Goal: Task Accomplishment & Management: Manage account settings

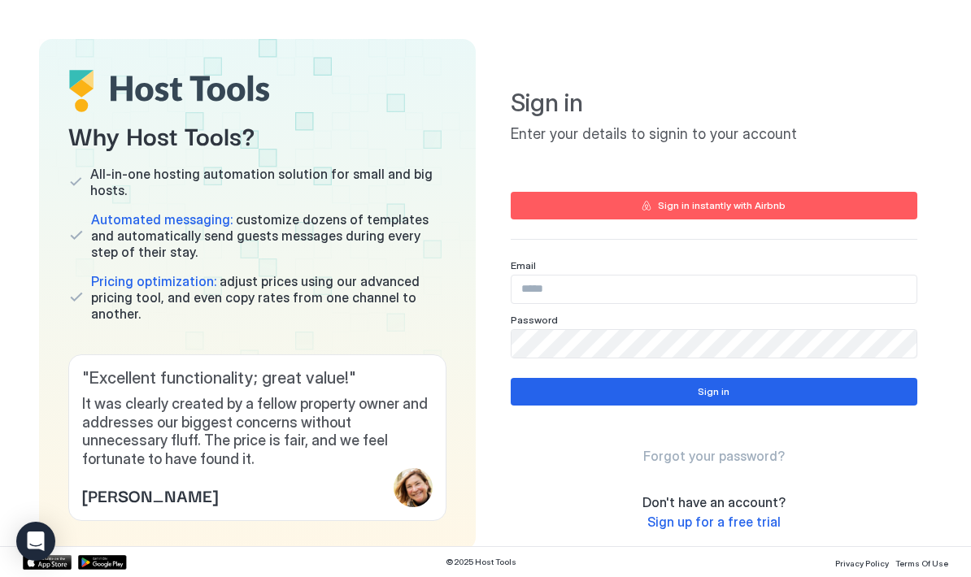
click at [589, 283] on input "Input Field" at bounding box center [714, 290] width 405 height 28
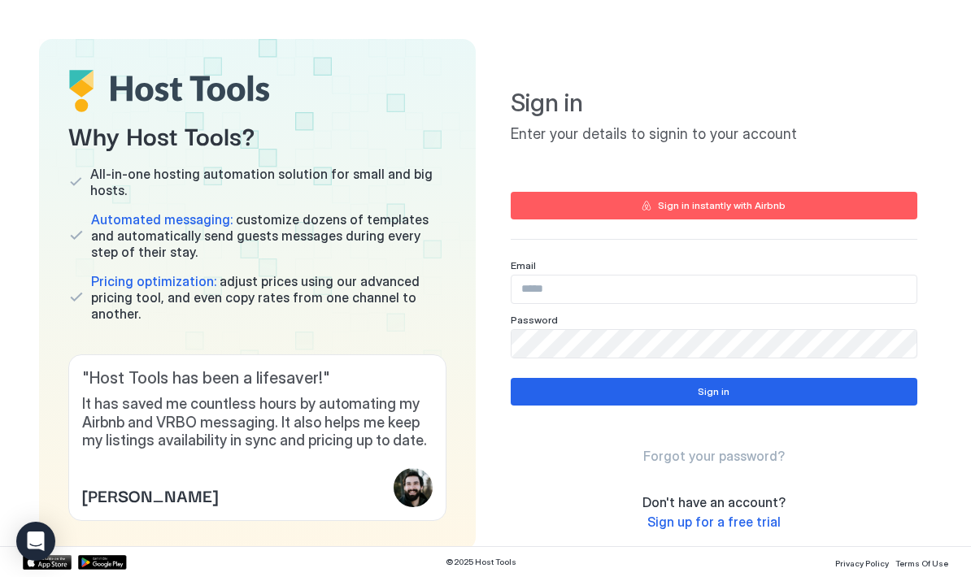
type input "**********"
click at [856, 399] on button "Sign in" at bounding box center [714, 392] width 407 height 28
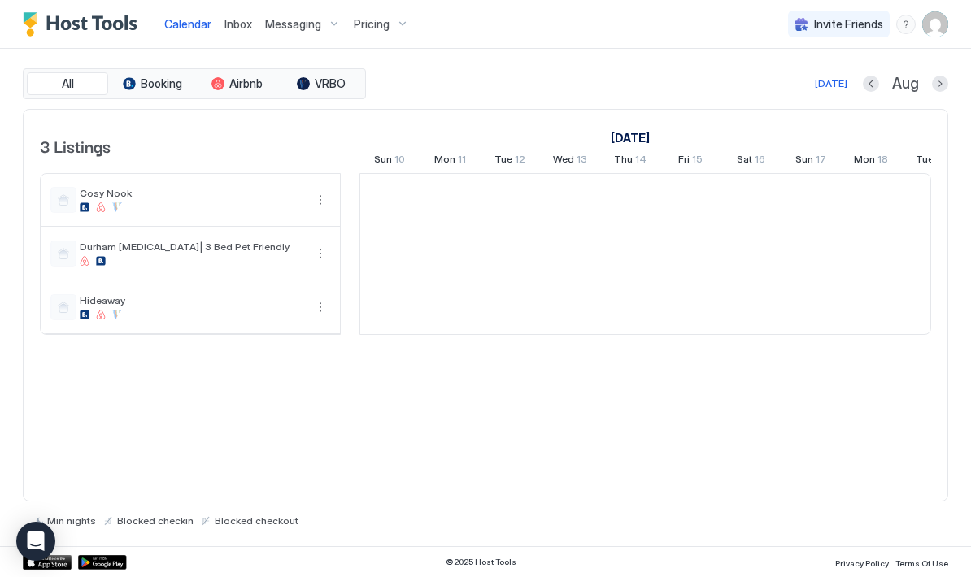
scroll to position [0, 903]
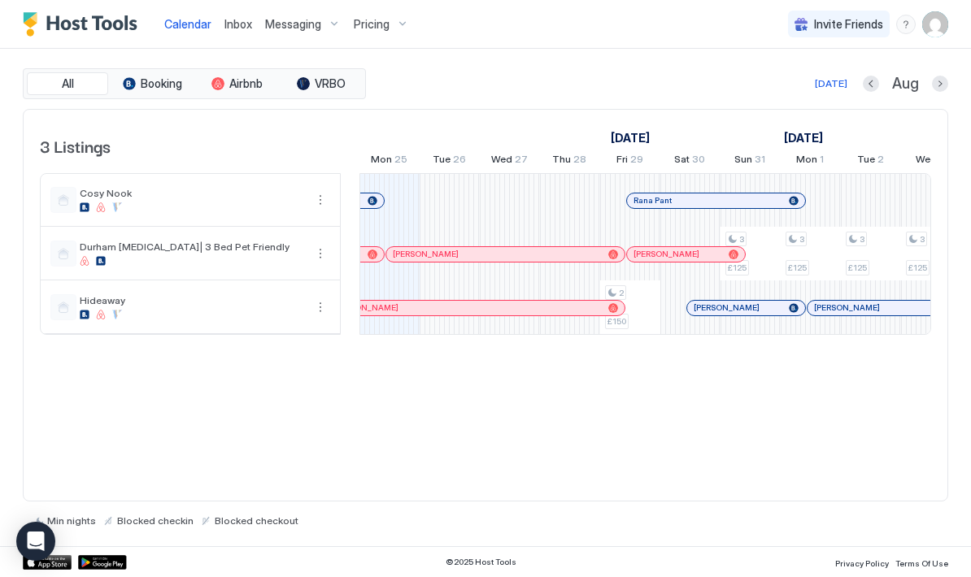
click at [299, 33] on div "Messaging" at bounding box center [303, 25] width 89 height 28
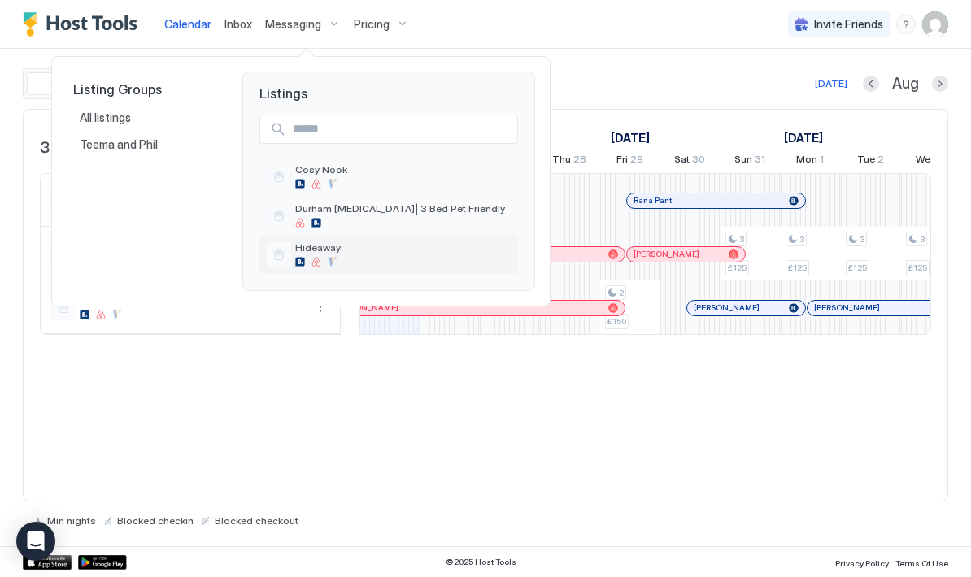
click at [343, 259] on div at bounding box center [403, 262] width 216 height 10
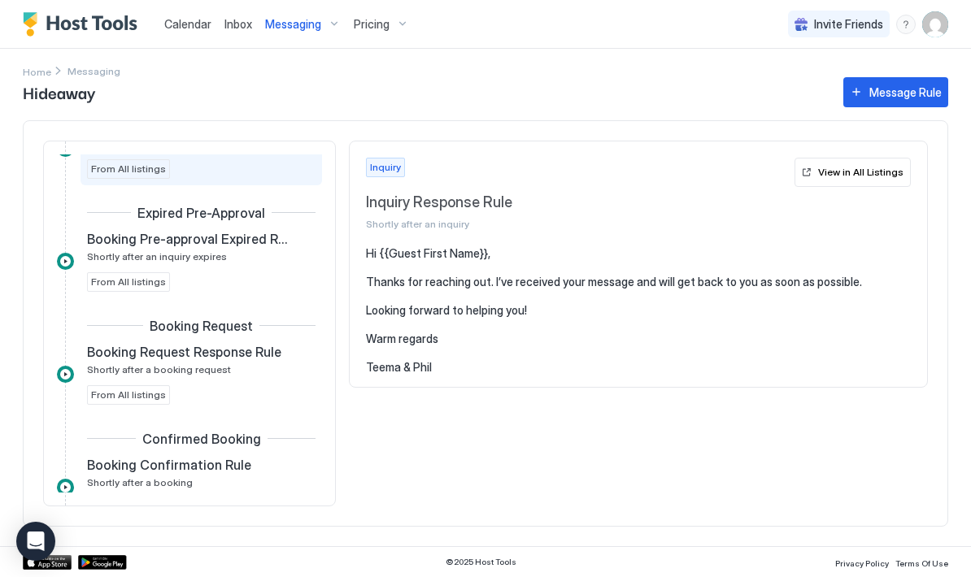
scroll to position [81, 0]
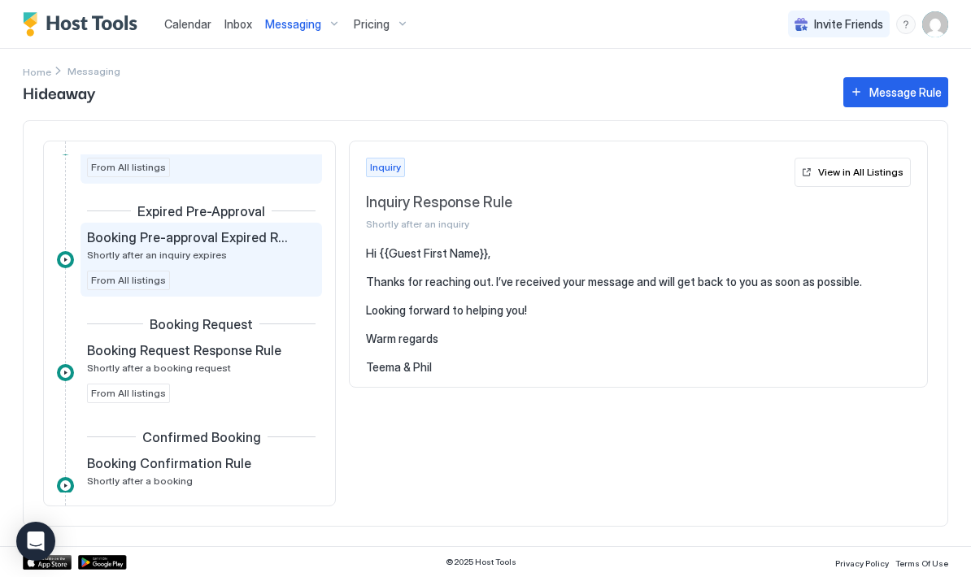
click at [235, 263] on div "Booking Pre-approval Expired Rule Shortly after an inquiry expires From All lis…" at bounding box center [201, 259] width 229 height 61
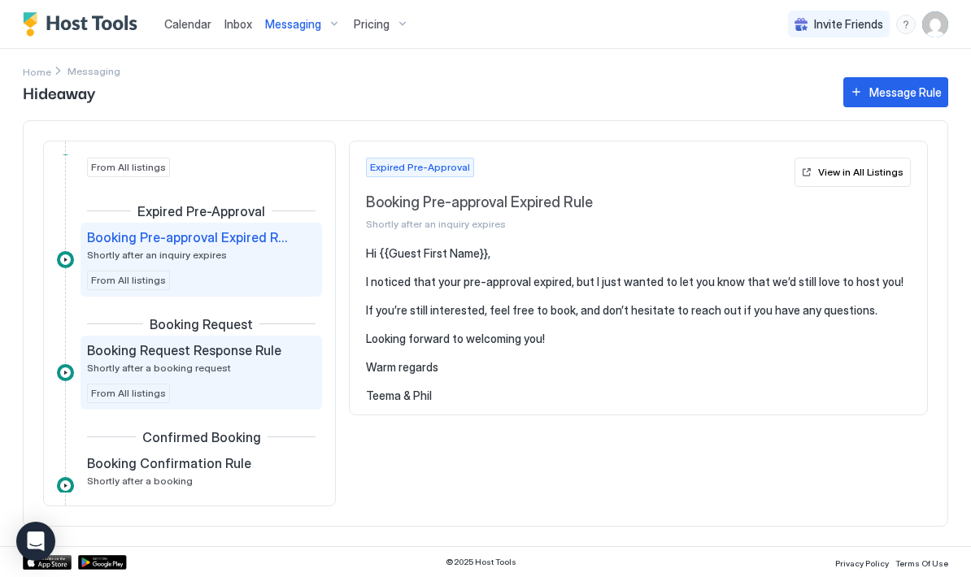
click at [227, 361] on div "Booking Request Response Rule Shortly after a booking request" at bounding box center [190, 358] width 206 height 32
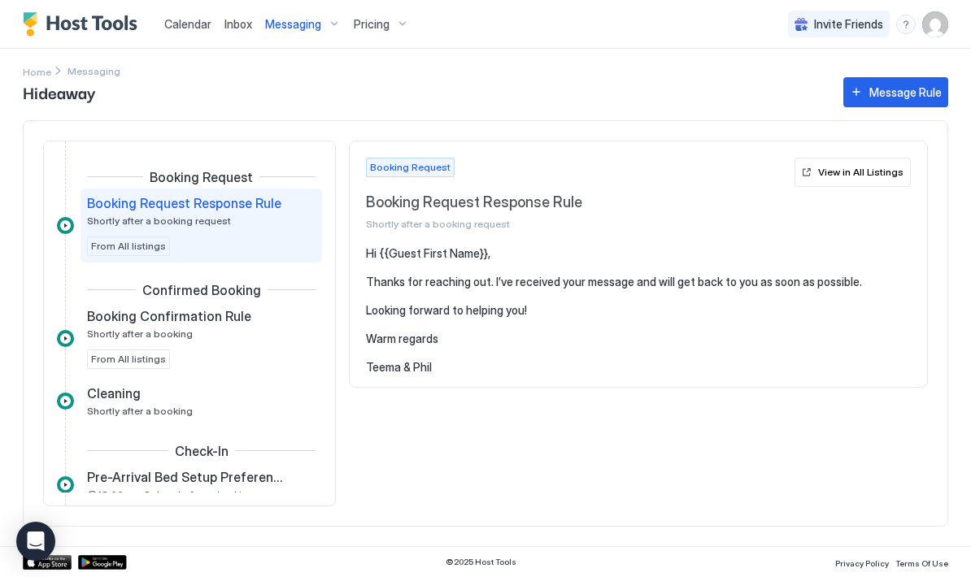
scroll to position [248, 0]
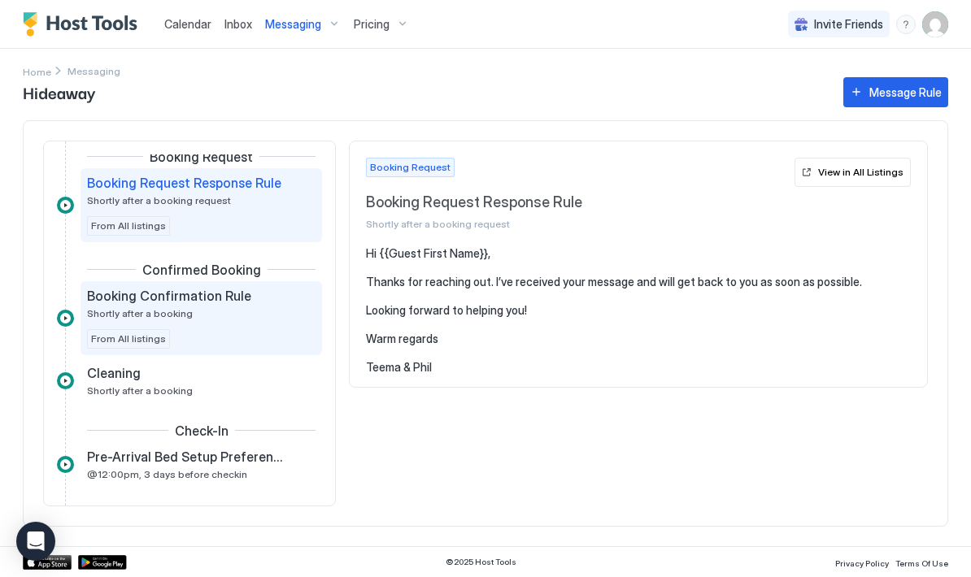
click at [207, 333] on div "Booking Confirmation Rule Shortly after a booking From All listings" at bounding box center [201, 318] width 229 height 61
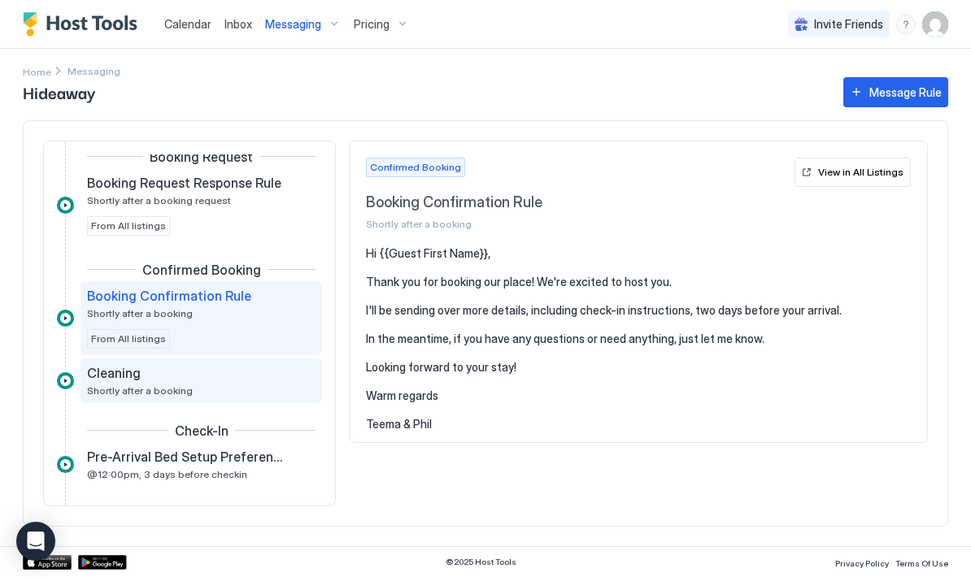
click at [223, 390] on div "Cleaning Shortly after a booking" at bounding box center [190, 381] width 206 height 32
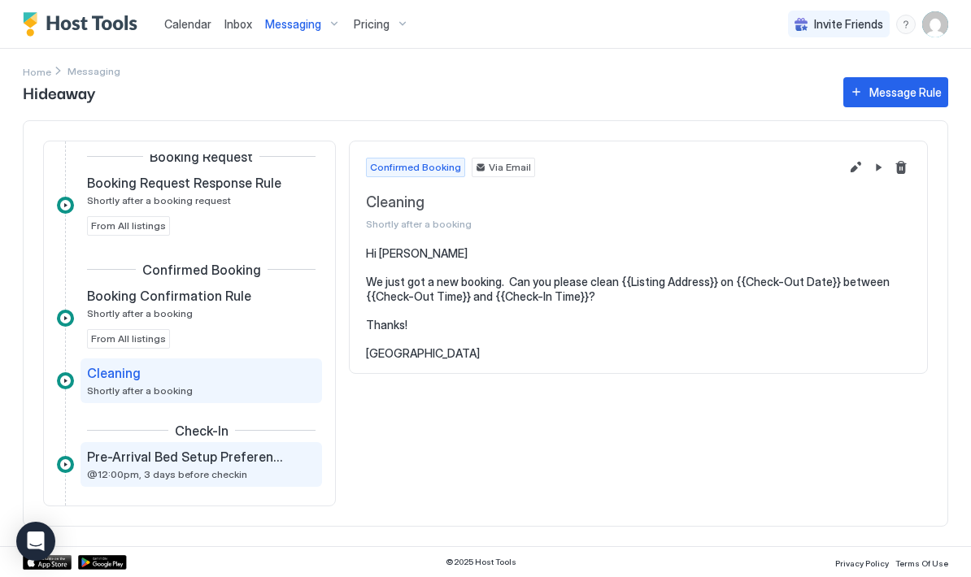
click at [226, 477] on span "@12:00pm, 3 days before checkin" at bounding box center [167, 474] width 160 height 12
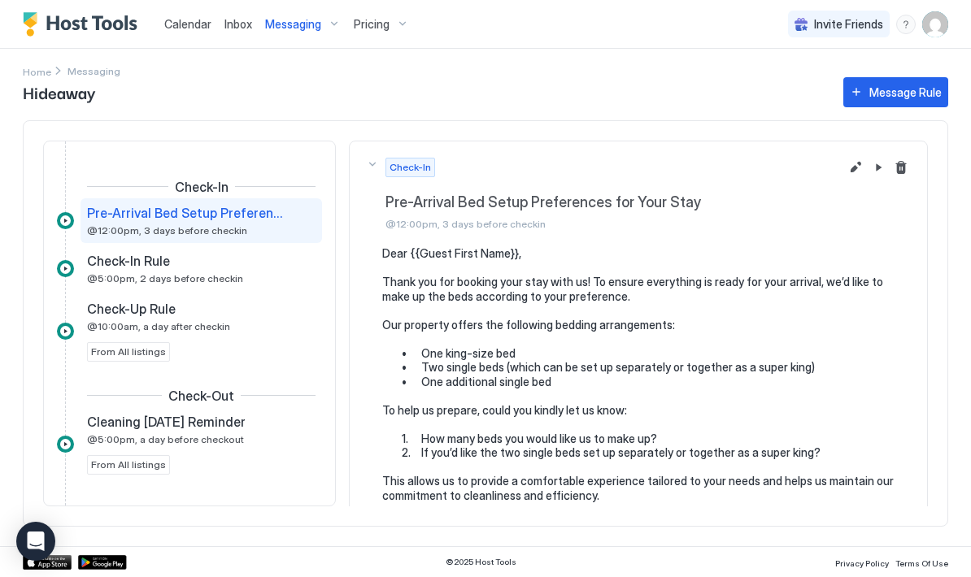
scroll to position [503, 0]
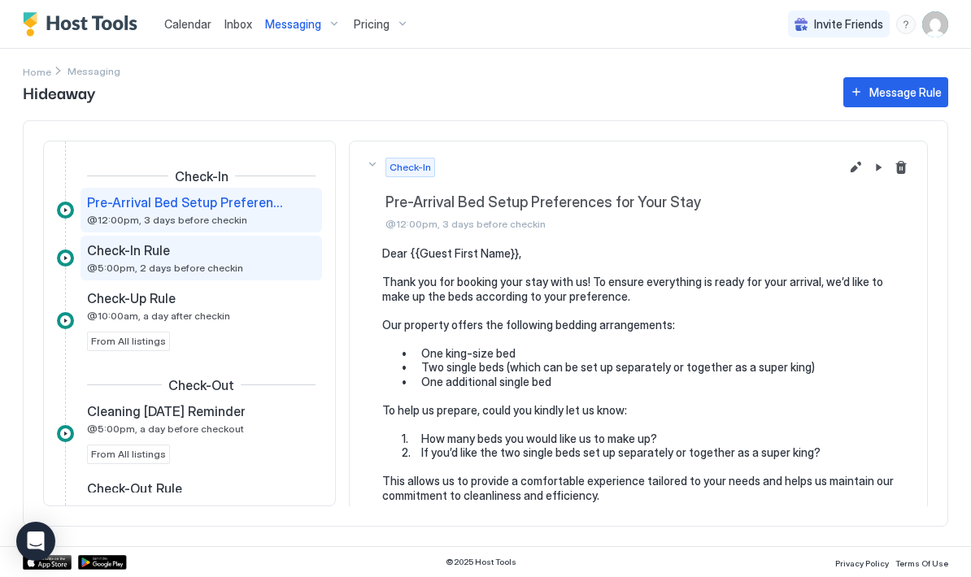
click at [218, 269] on span "@5:00pm, 2 days before checkin" at bounding box center [165, 268] width 156 height 12
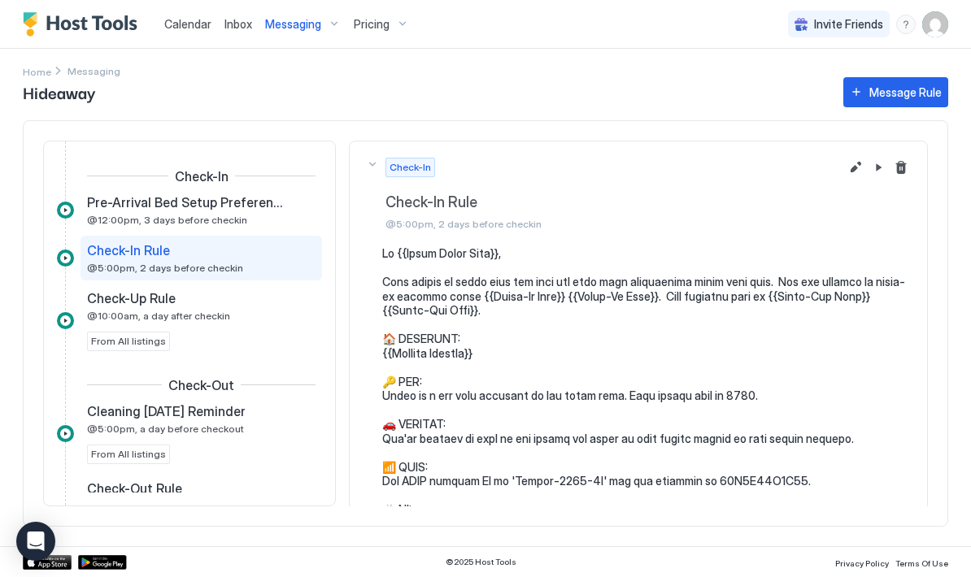
click at [855, 173] on button "Edit message rule" at bounding box center [856, 168] width 20 height 20
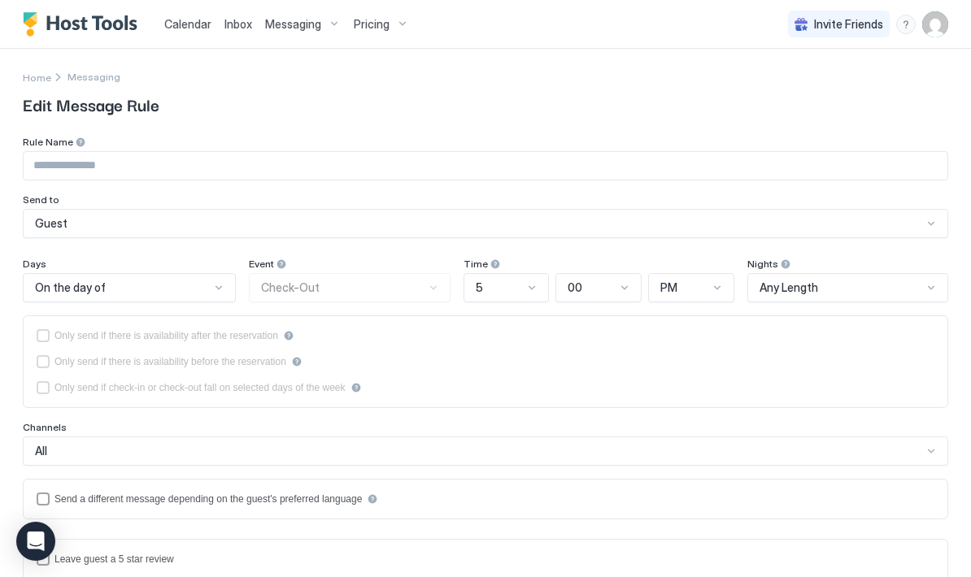
type input "**********"
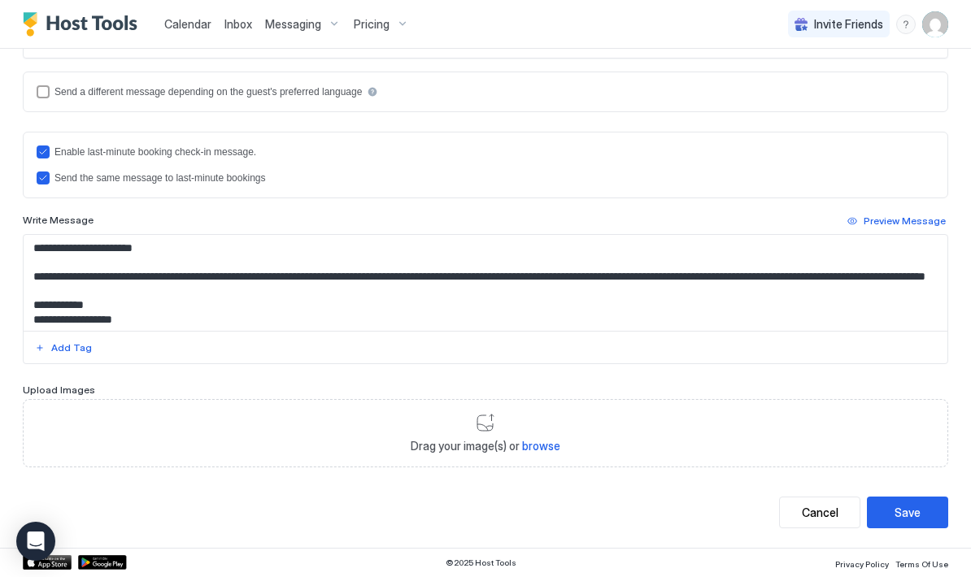
scroll to position [407, 0]
click at [54, 290] on textarea "Input Field" at bounding box center [486, 284] width 924 height 96
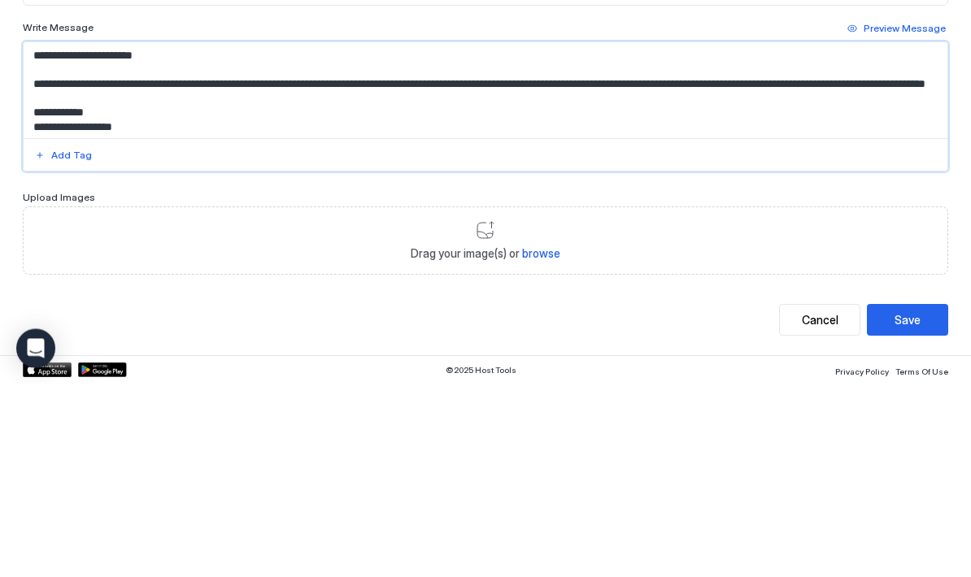
click at [45, 236] on textarea "Input Field" at bounding box center [486, 284] width 924 height 96
click at [44, 236] on textarea "Input Field" at bounding box center [486, 284] width 924 height 96
click at [221, 236] on textarea "Input Field" at bounding box center [486, 284] width 924 height 96
click at [48, 236] on textarea "Input Field" at bounding box center [486, 284] width 924 height 96
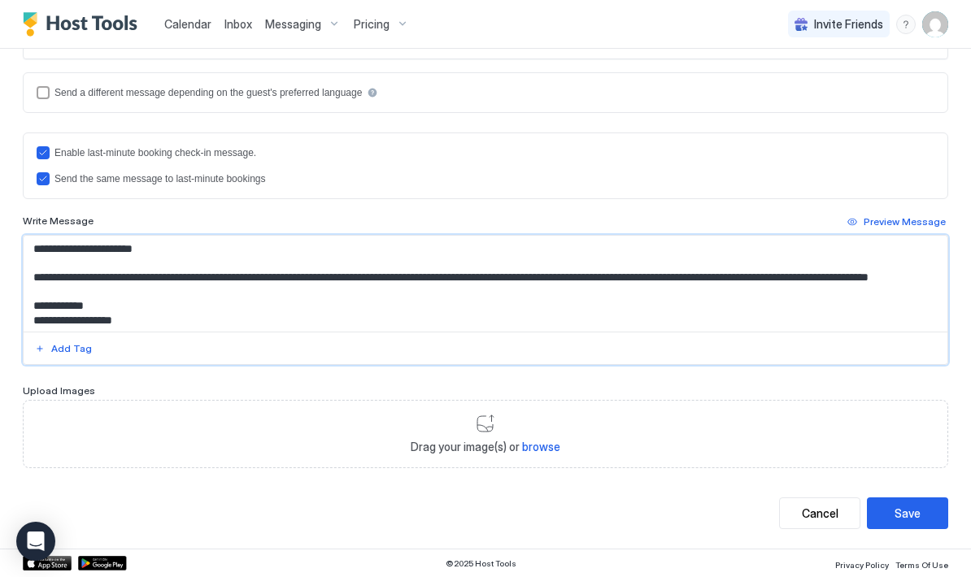
type textarea "**********"
click at [907, 513] on div "Save" at bounding box center [908, 513] width 26 height 17
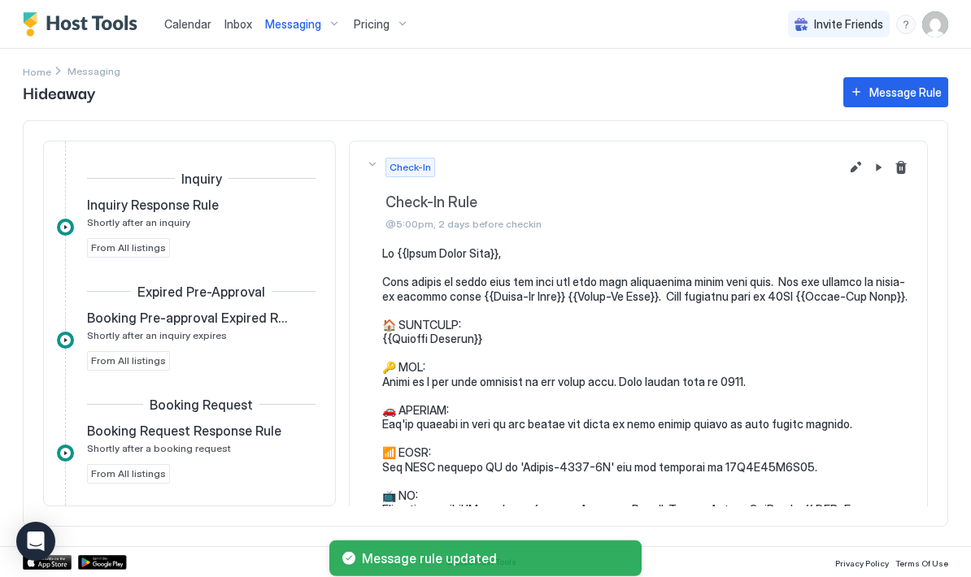
scroll to position [438, 0]
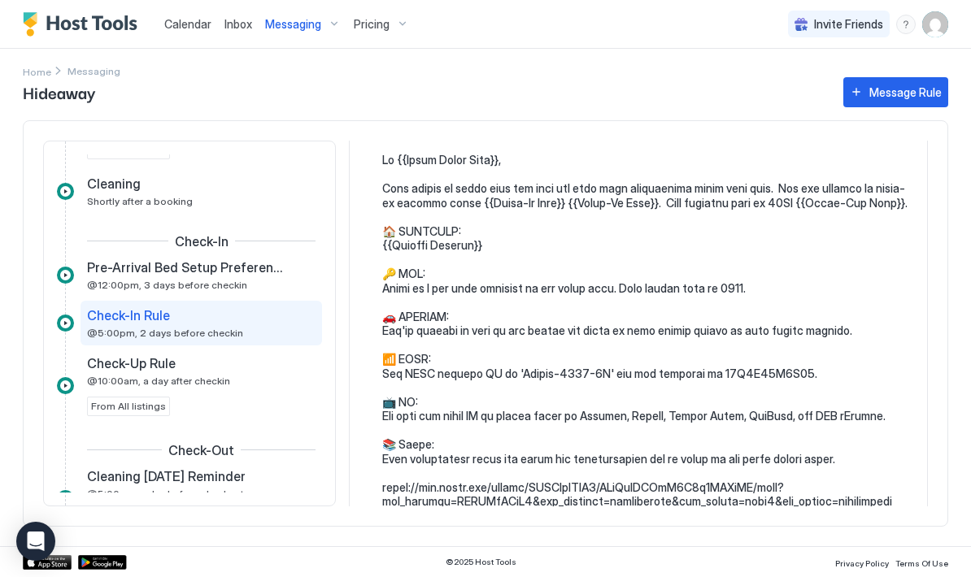
click at [845, 480] on pre at bounding box center [646, 423] width 529 height 541
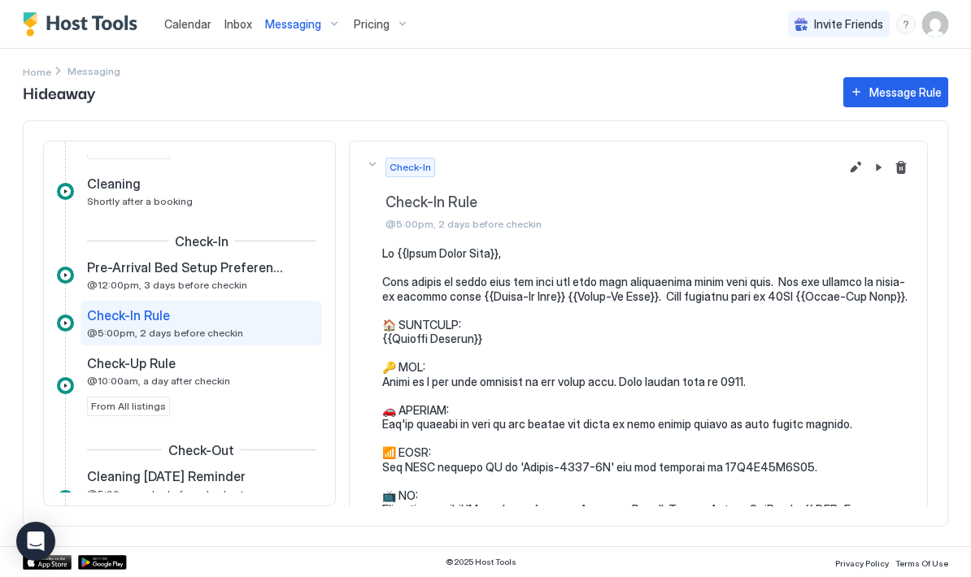
scroll to position [0, 0]
click at [294, 33] on div "Messaging" at bounding box center [303, 25] width 89 height 28
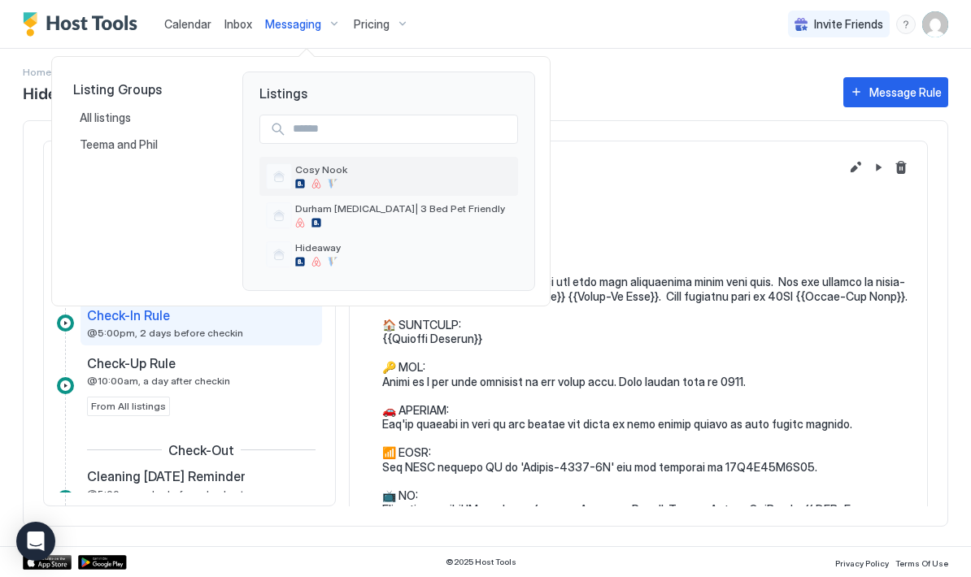
click at [331, 174] on span "Cosy Nook" at bounding box center [403, 169] width 216 height 12
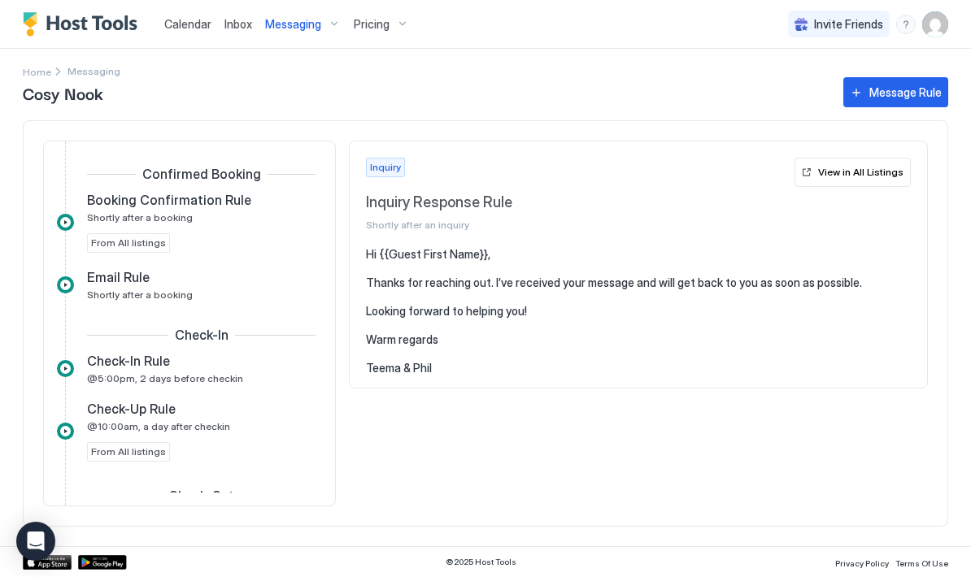
scroll to position [369, 0]
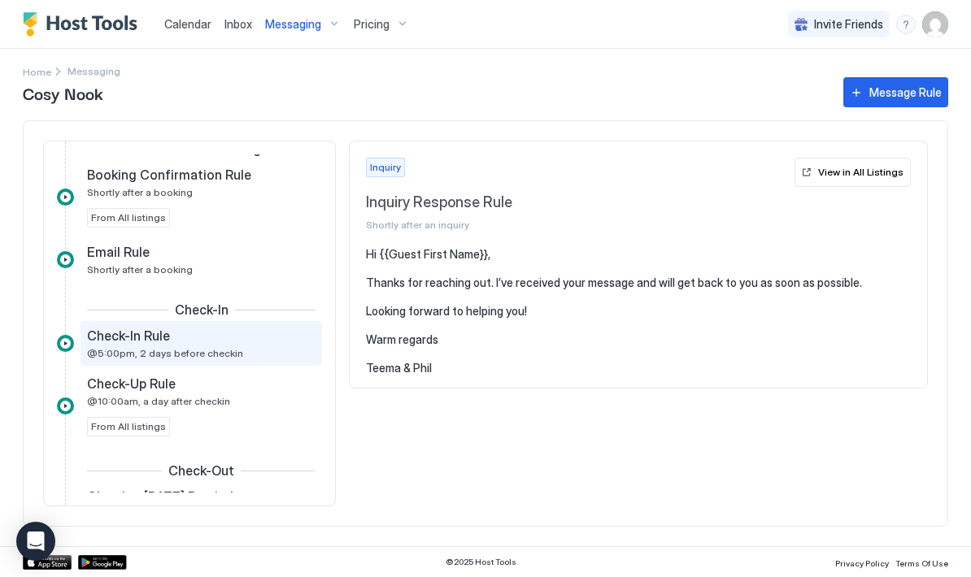
click at [228, 346] on div "Check-In Rule @5:00pm, 2 days before checkin" at bounding box center [190, 344] width 206 height 32
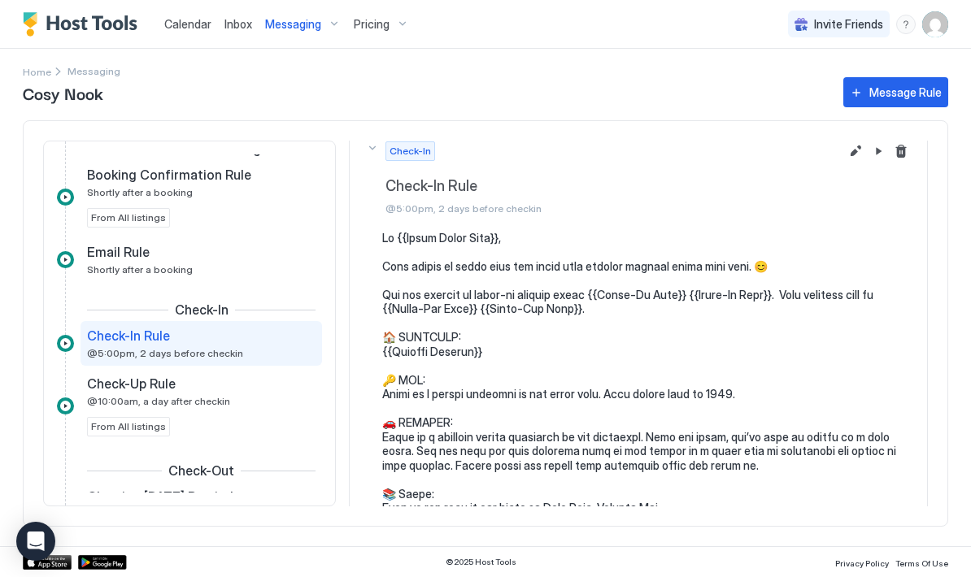
scroll to position [22, 0]
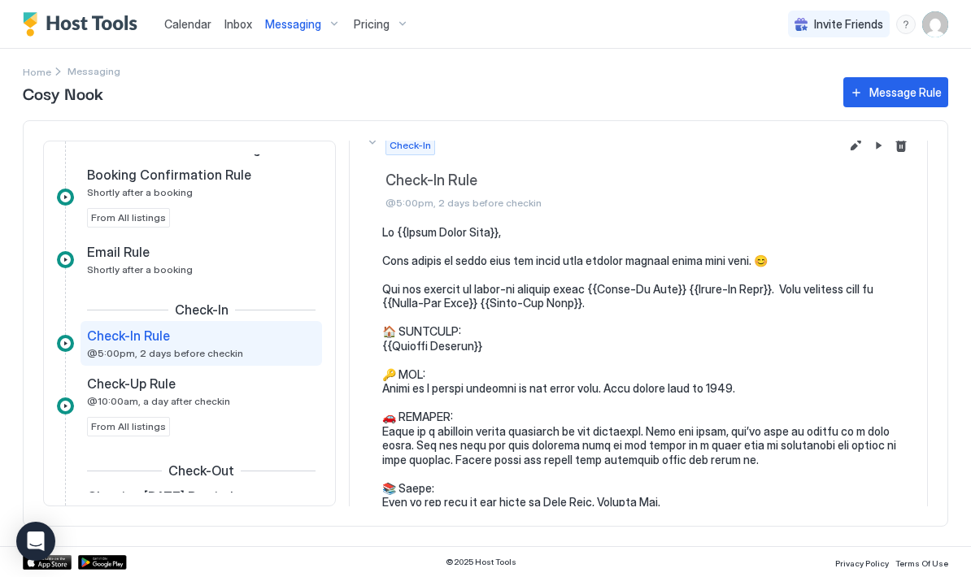
click at [237, 21] on span "Inbox" at bounding box center [238, 24] width 28 height 14
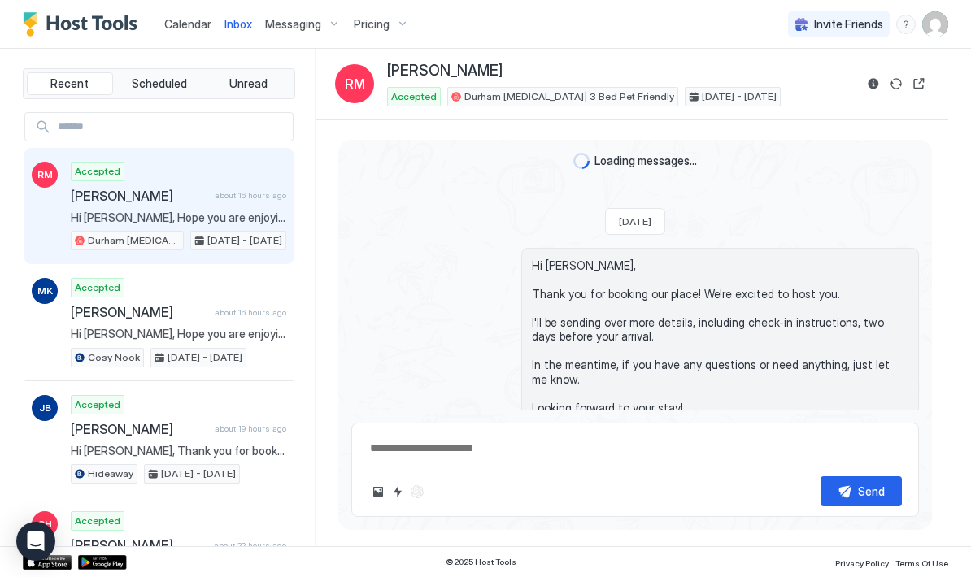
scroll to position [2846, 0]
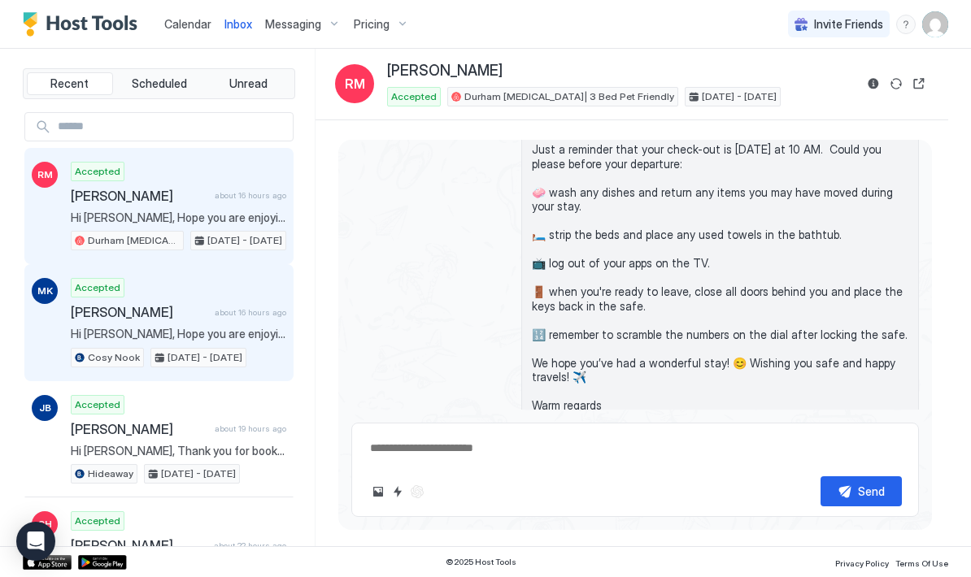
click at [213, 320] on div "Accepted [PERSON_NAME] about 16 hours ago Hi [PERSON_NAME], Hope you are enjoyi…" at bounding box center [179, 322] width 216 height 89
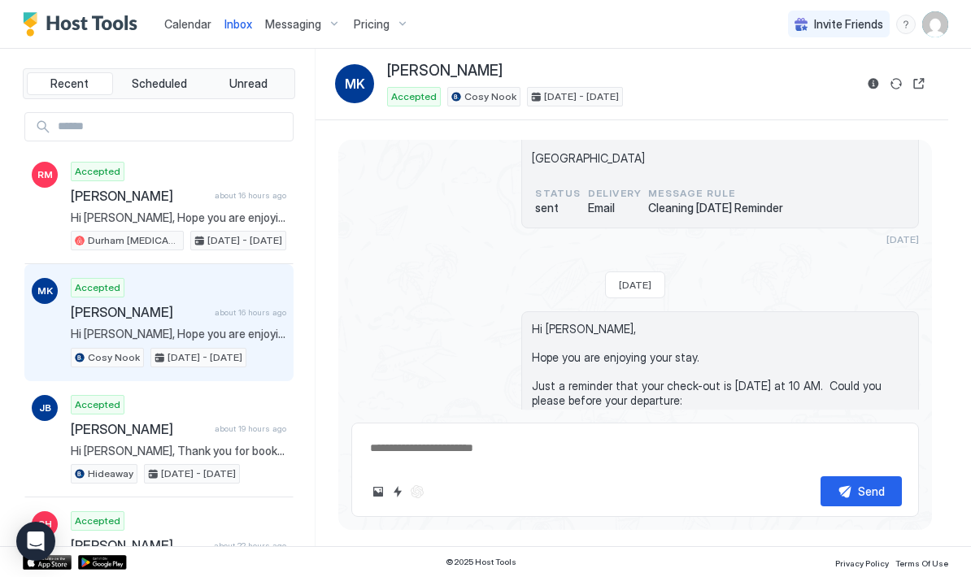
type textarea "*"
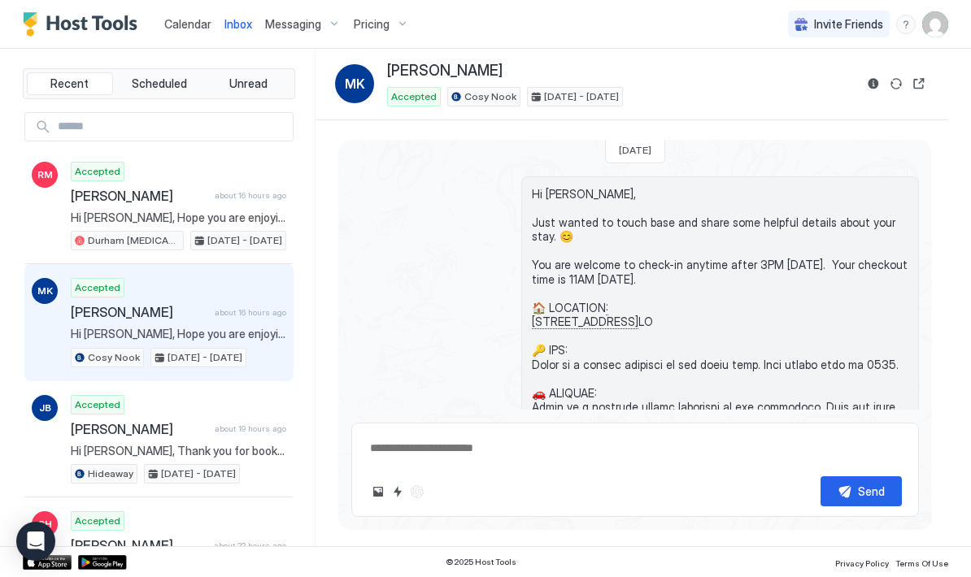
scroll to position [784, 0]
click at [286, 28] on span "Messaging" at bounding box center [293, 24] width 56 height 15
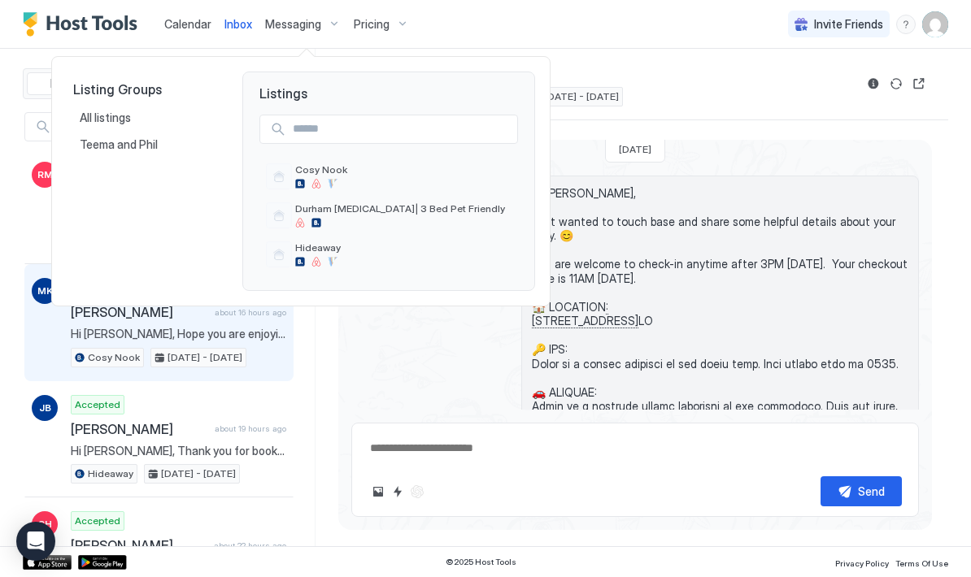
click at [406, 359] on div at bounding box center [485, 288] width 971 height 577
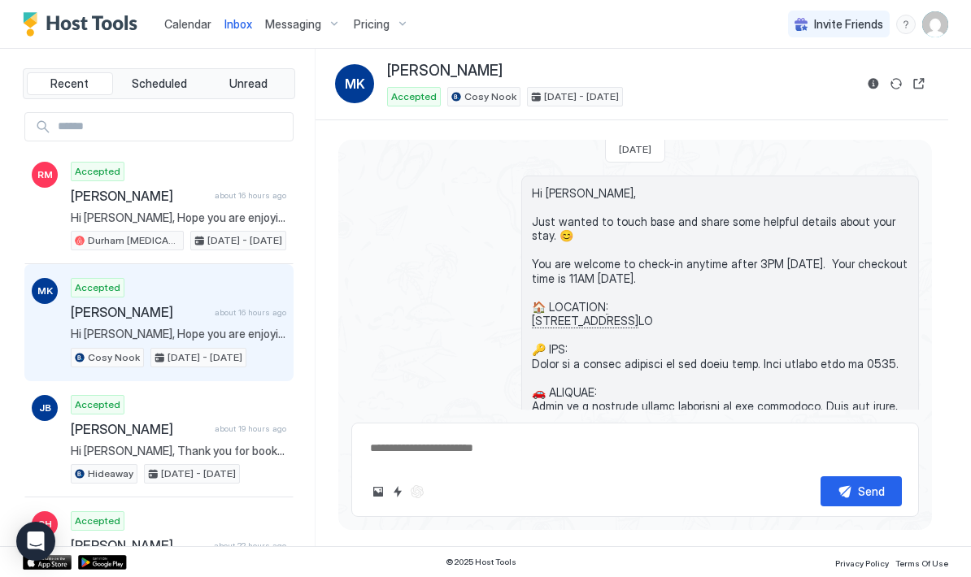
click at [299, 21] on span "Messaging" at bounding box center [293, 24] width 56 height 15
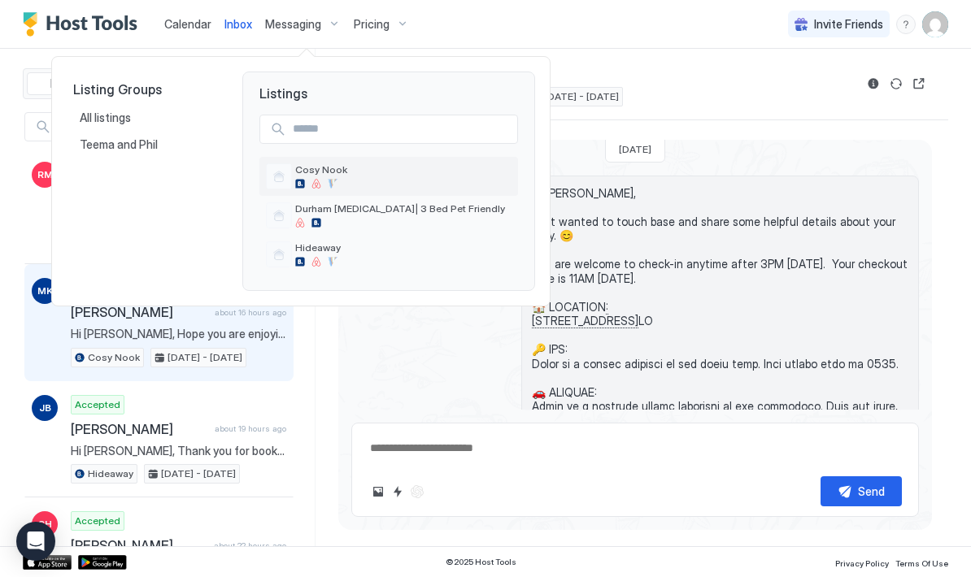
click at [320, 180] on div at bounding box center [316, 184] width 10 height 10
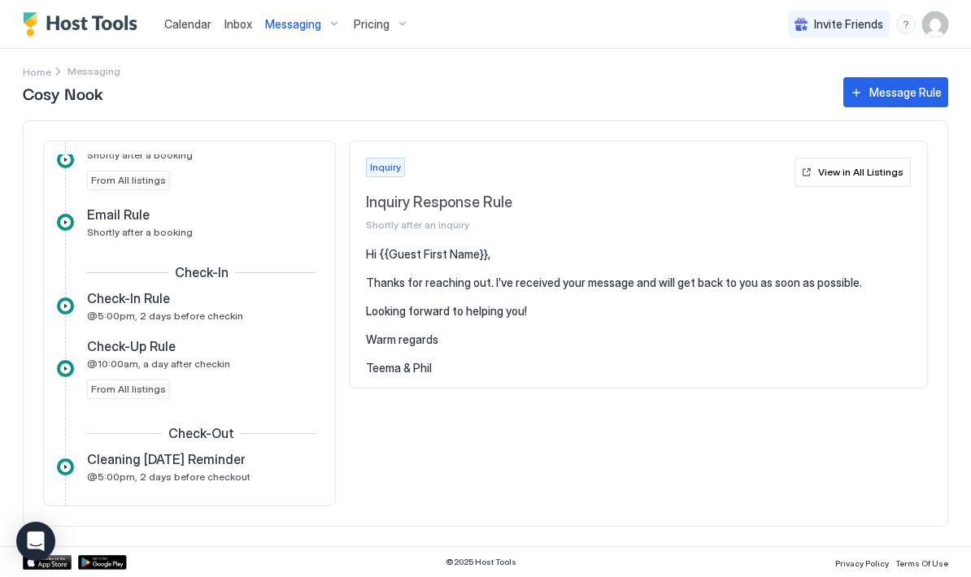
scroll to position [405, 0]
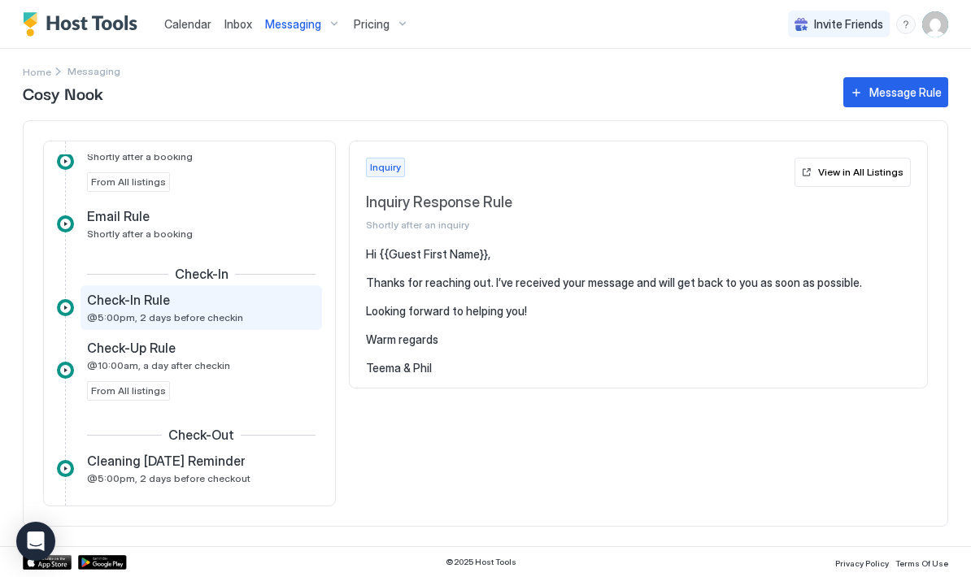
click at [210, 307] on div "Check-In Rule" at bounding box center [190, 300] width 206 height 16
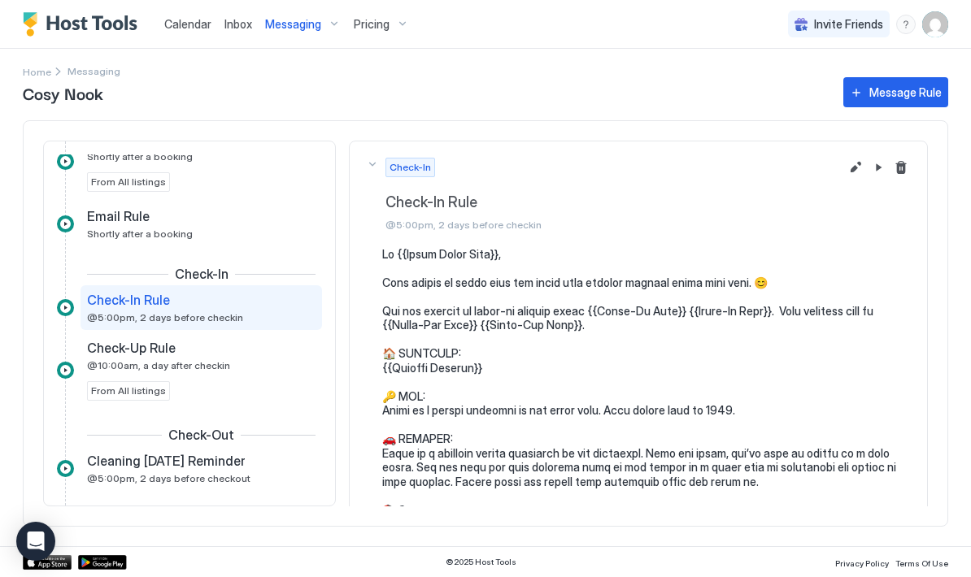
click at [851, 167] on button "Edit message rule" at bounding box center [856, 168] width 20 height 20
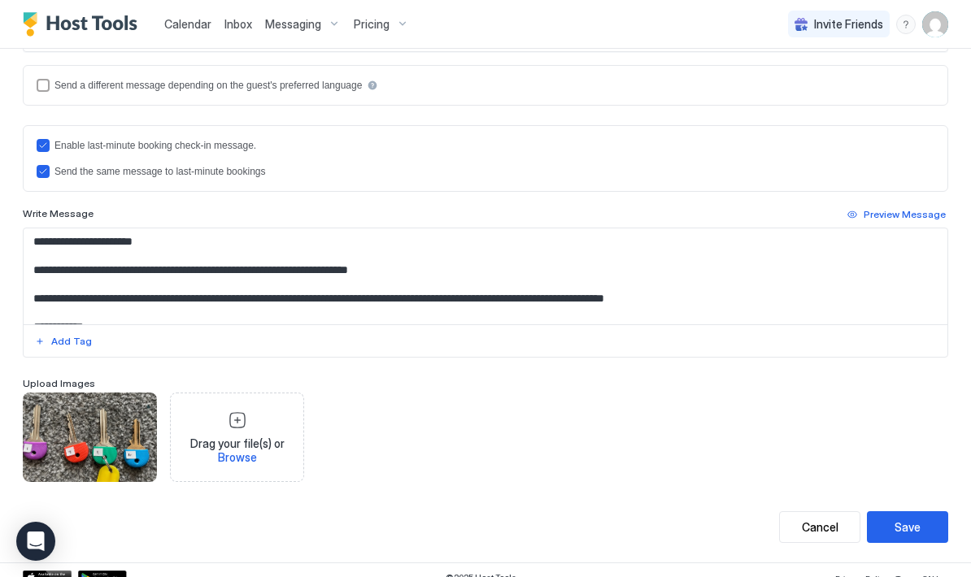
scroll to position [415, 0]
click at [554, 293] on textarea "Input Field" at bounding box center [486, 276] width 924 height 96
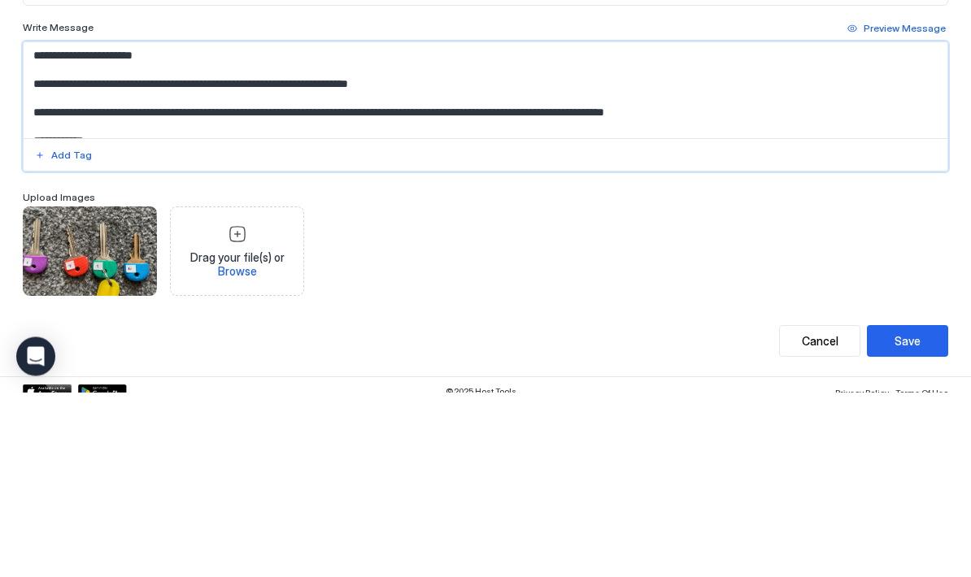
click at [554, 228] on textarea "Input Field" at bounding box center [486, 276] width 924 height 96
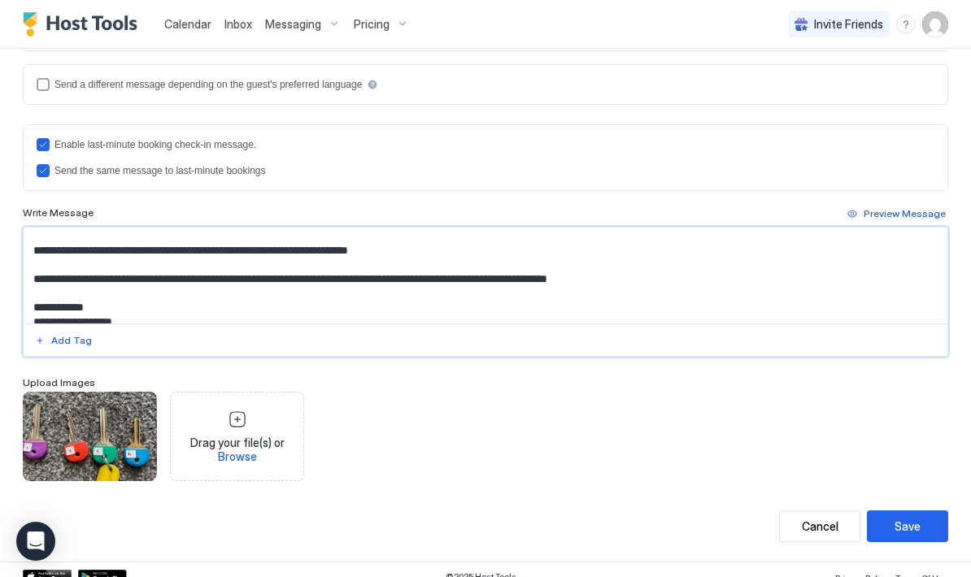
scroll to position [27, 0]
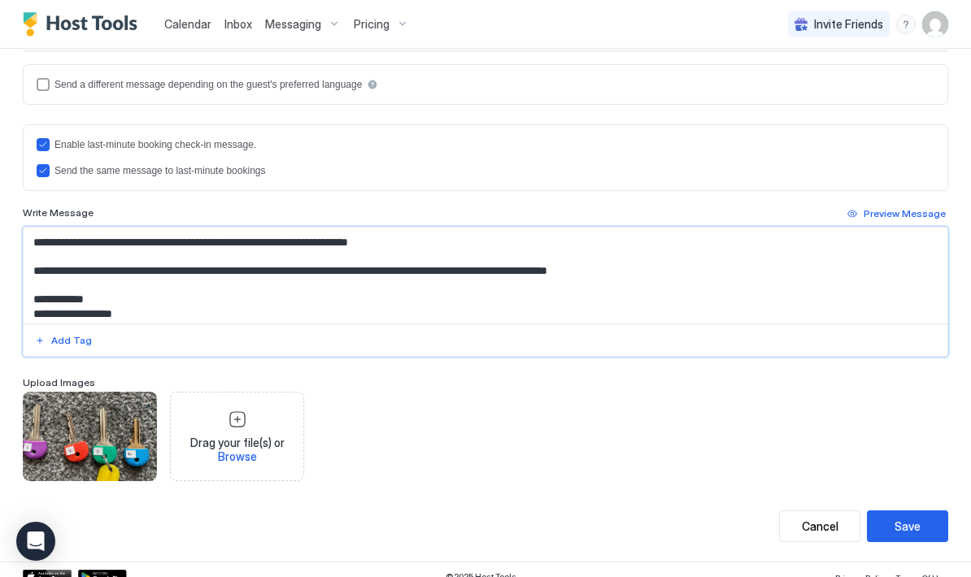
type textarea "**********"
click at [921, 527] on button "Save" at bounding box center [907, 527] width 81 height 32
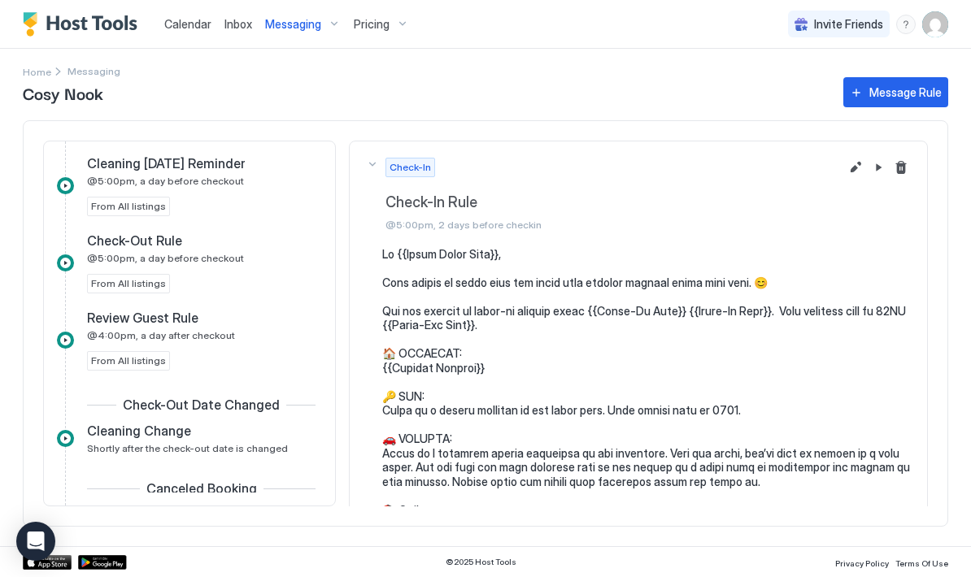
scroll to position [753, 0]
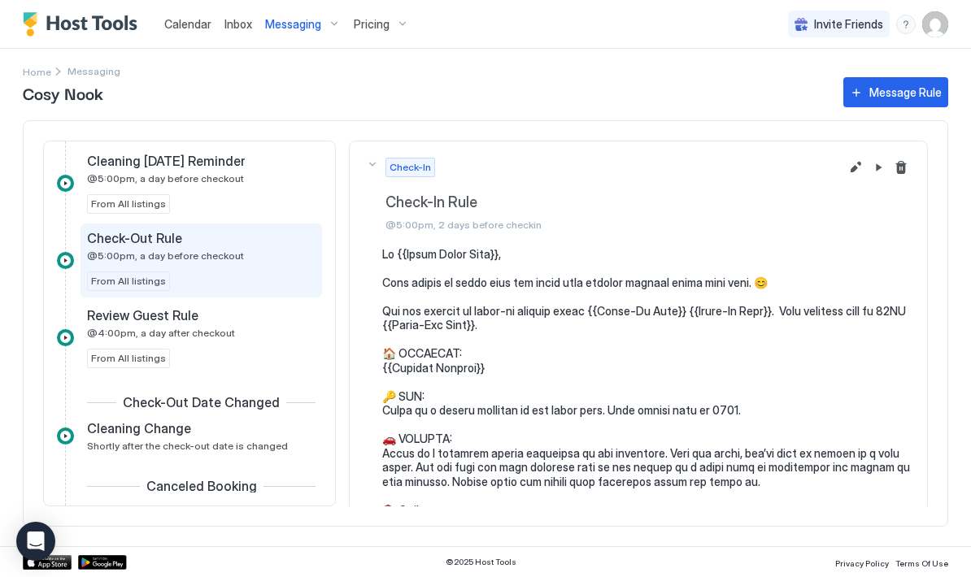
click at [202, 267] on div "Check-Out Rule @5:00pm, a day before checkout From All listings" at bounding box center [201, 260] width 229 height 61
